Goal: Information Seeking & Learning: Learn about a topic

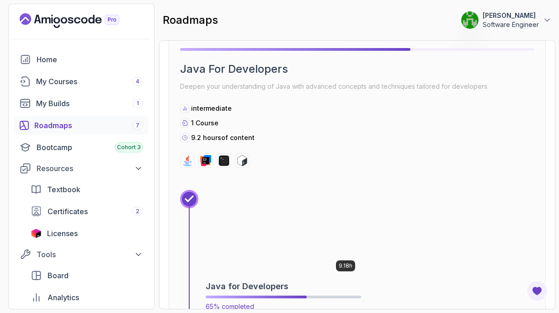
scroll to position [1034, 0]
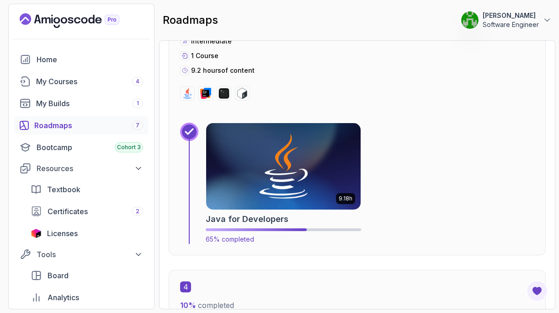
click at [256, 140] on img at bounding box center [284, 166] width 162 height 91
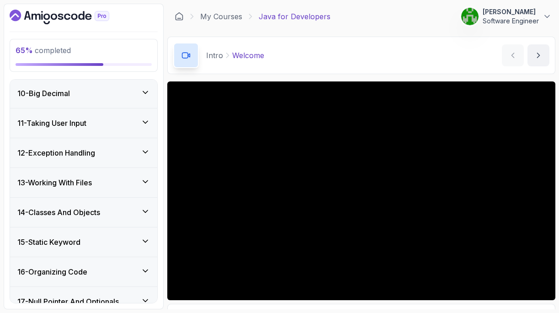
scroll to position [418, 0]
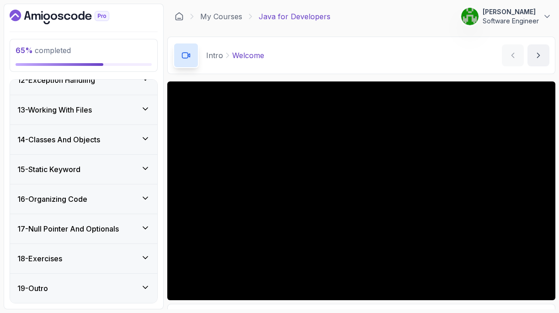
click at [91, 137] on h3 "14 - Classes And Objects" at bounding box center [58, 139] width 83 height 11
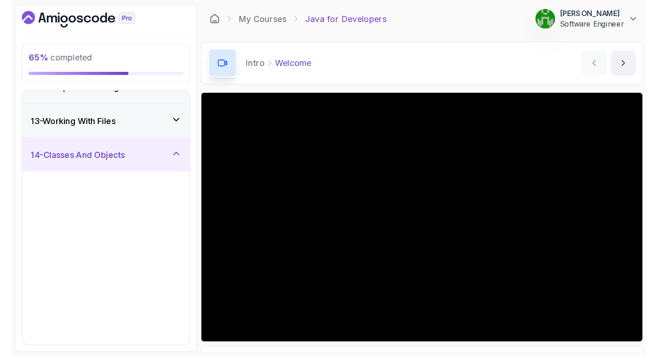
scroll to position [341, 0]
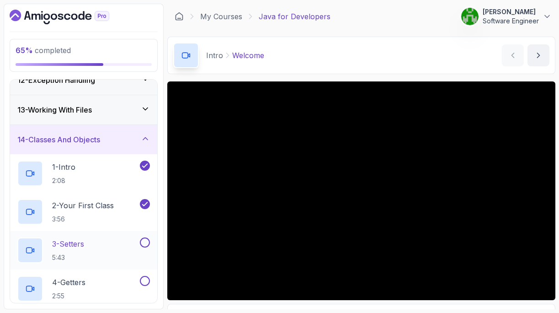
click at [123, 239] on div "3 - Setters 5:43" at bounding box center [77, 250] width 121 height 26
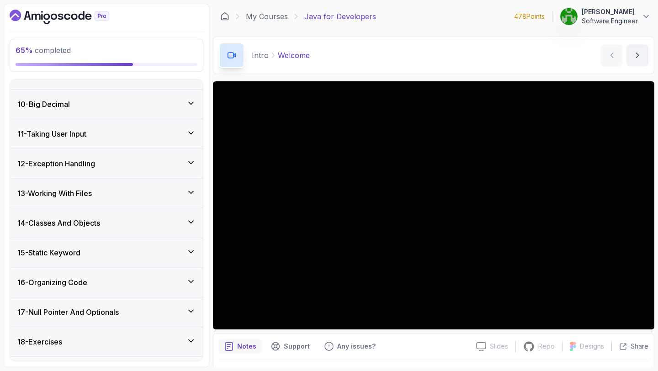
scroll to position [359, 0]
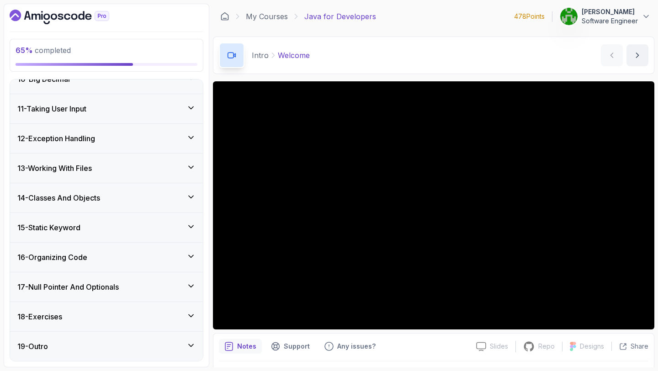
click at [126, 192] on div "14 - Classes And Objects" at bounding box center [106, 197] width 178 height 11
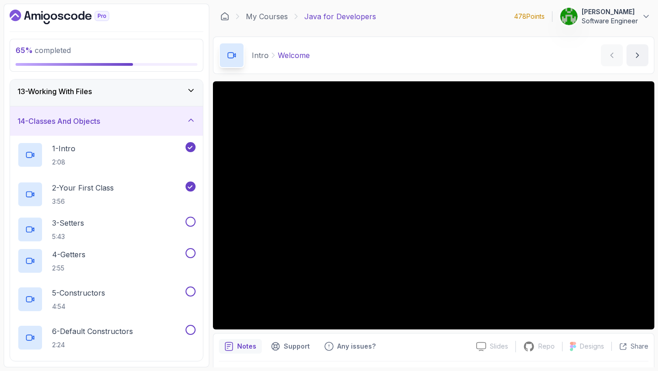
scroll to position [283, 0]
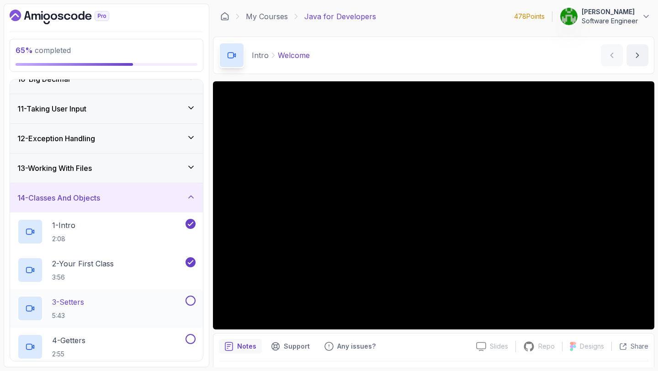
click at [189, 294] on div "3 - Setters 5:43" at bounding box center [106, 308] width 193 height 38
click at [187, 306] on button "3 - Setters 5:43" at bounding box center [106, 309] width 178 height 26
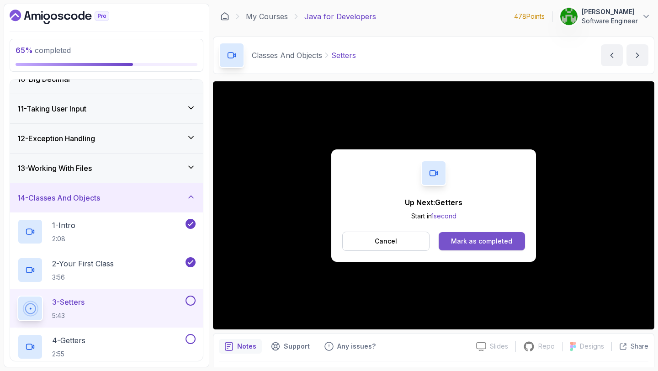
click at [507, 237] on div "Mark as completed" at bounding box center [481, 241] width 61 height 9
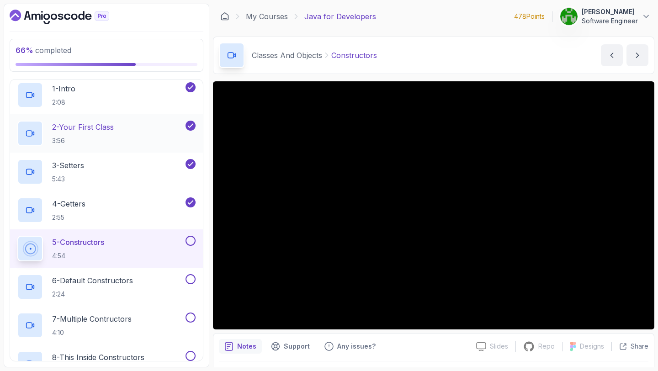
scroll to position [422, 0]
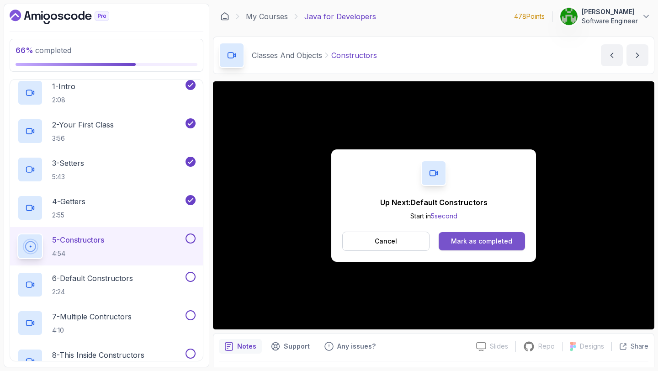
click at [450, 237] on button "Mark as completed" at bounding box center [482, 241] width 86 height 18
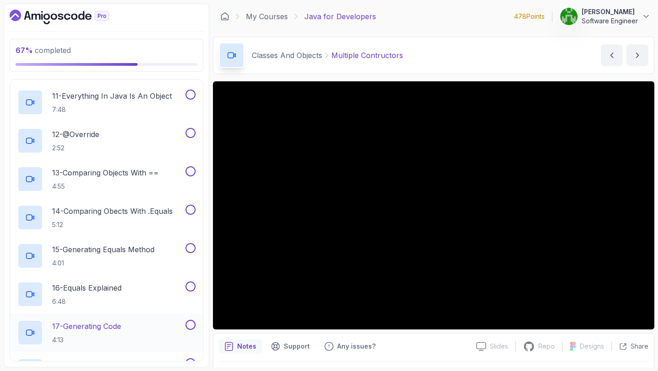
scroll to position [713, 0]
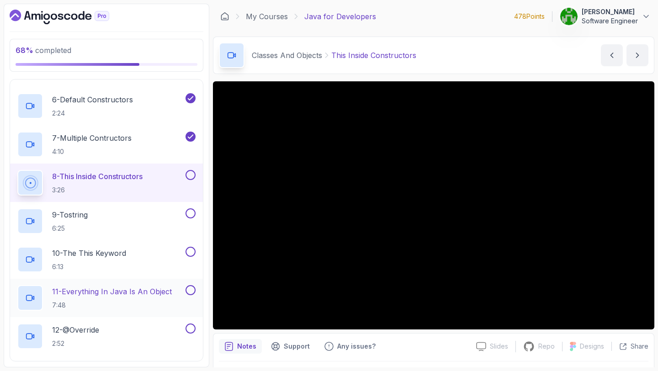
scroll to position [600, 0]
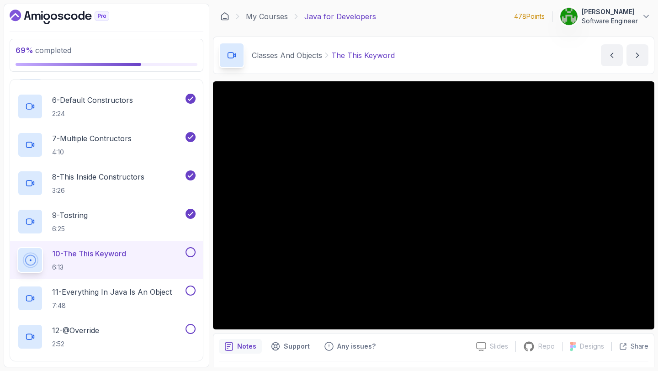
scroll to position [26, 0]
